Goal: Task Accomplishment & Management: Manage account settings

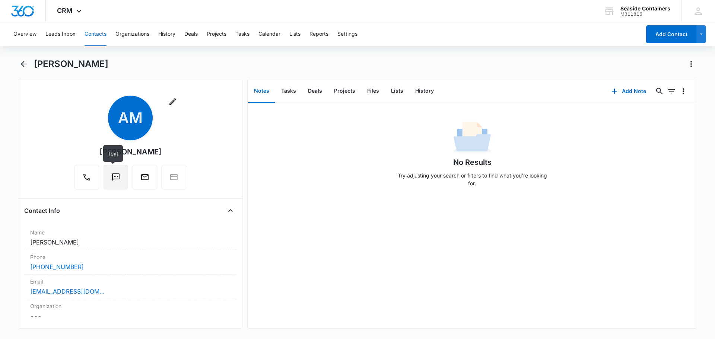
click at [113, 176] on icon "Text" at bounding box center [115, 177] width 9 height 9
click at [22, 63] on icon "Back" at bounding box center [23, 64] width 9 height 9
click at [30, 31] on button "Overview" at bounding box center [24, 34] width 23 height 24
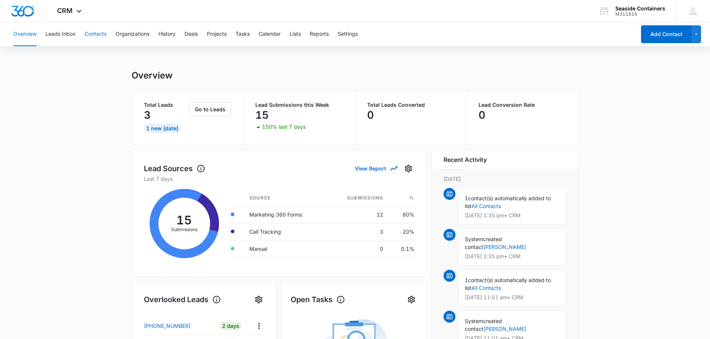
click at [95, 31] on button "Contacts" at bounding box center [96, 34] width 22 height 24
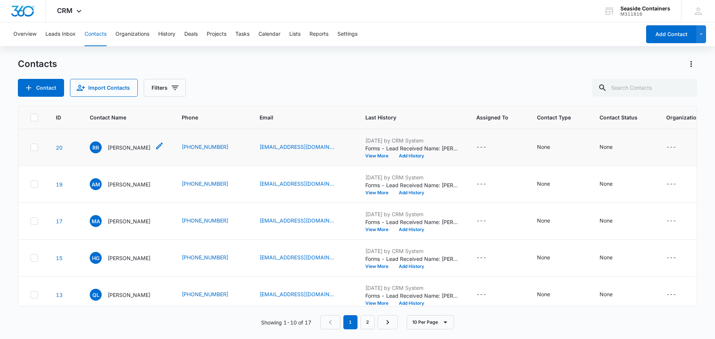
click at [118, 152] on p "[PERSON_NAME]" at bounding box center [129, 148] width 43 height 8
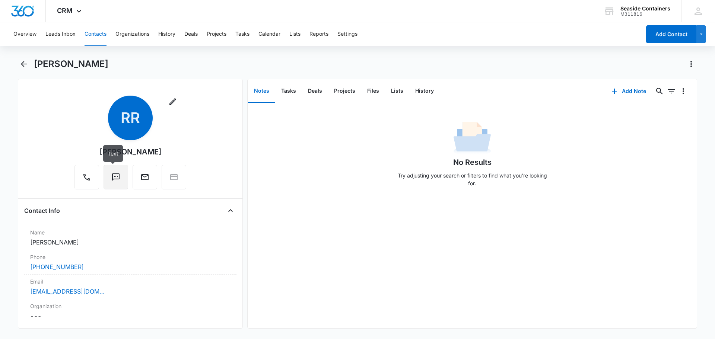
click at [111, 178] on icon "Text" at bounding box center [115, 177] width 9 height 9
click at [77, 9] on icon at bounding box center [79, 13] width 9 height 9
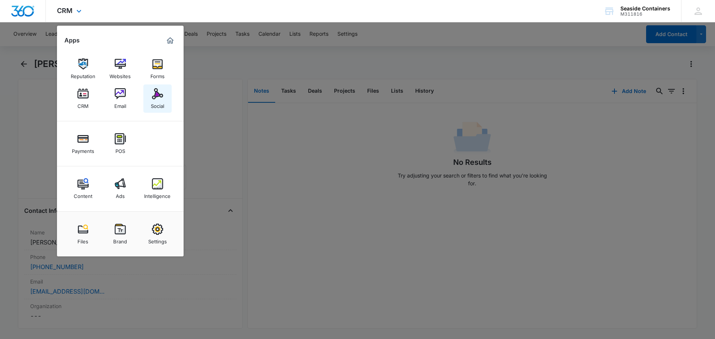
click at [155, 96] on img at bounding box center [157, 93] width 11 height 11
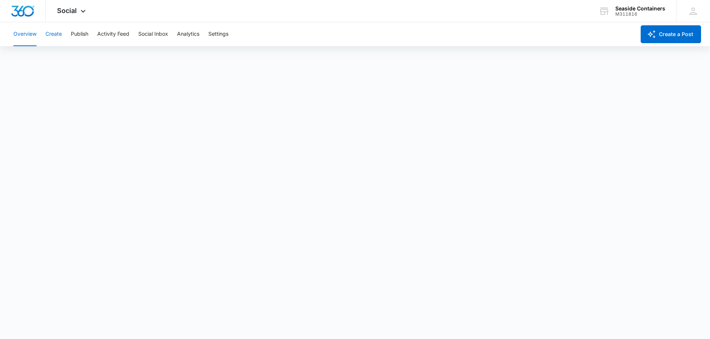
click at [55, 33] on button "Create" at bounding box center [53, 34] width 16 height 24
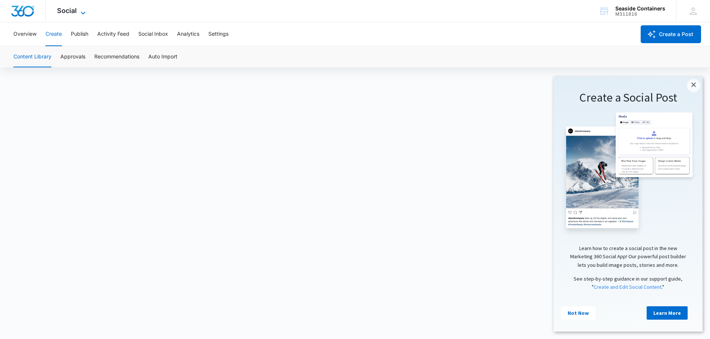
click at [82, 10] on icon at bounding box center [83, 13] width 9 height 9
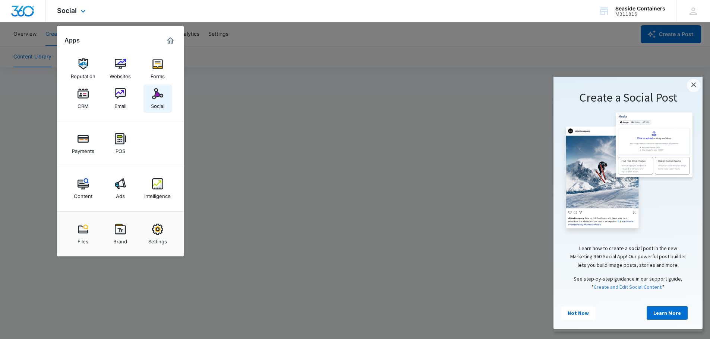
click at [153, 98] on img at bounding box center [157, 93] width 11 height 11
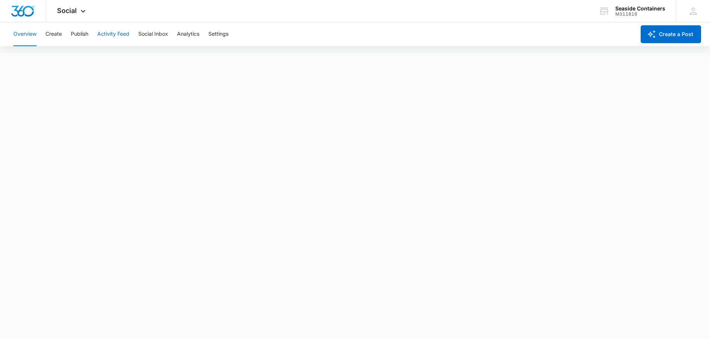
scroll to position [2, 0]
